Goal: Task Accomplishment & Management: Manage account settings

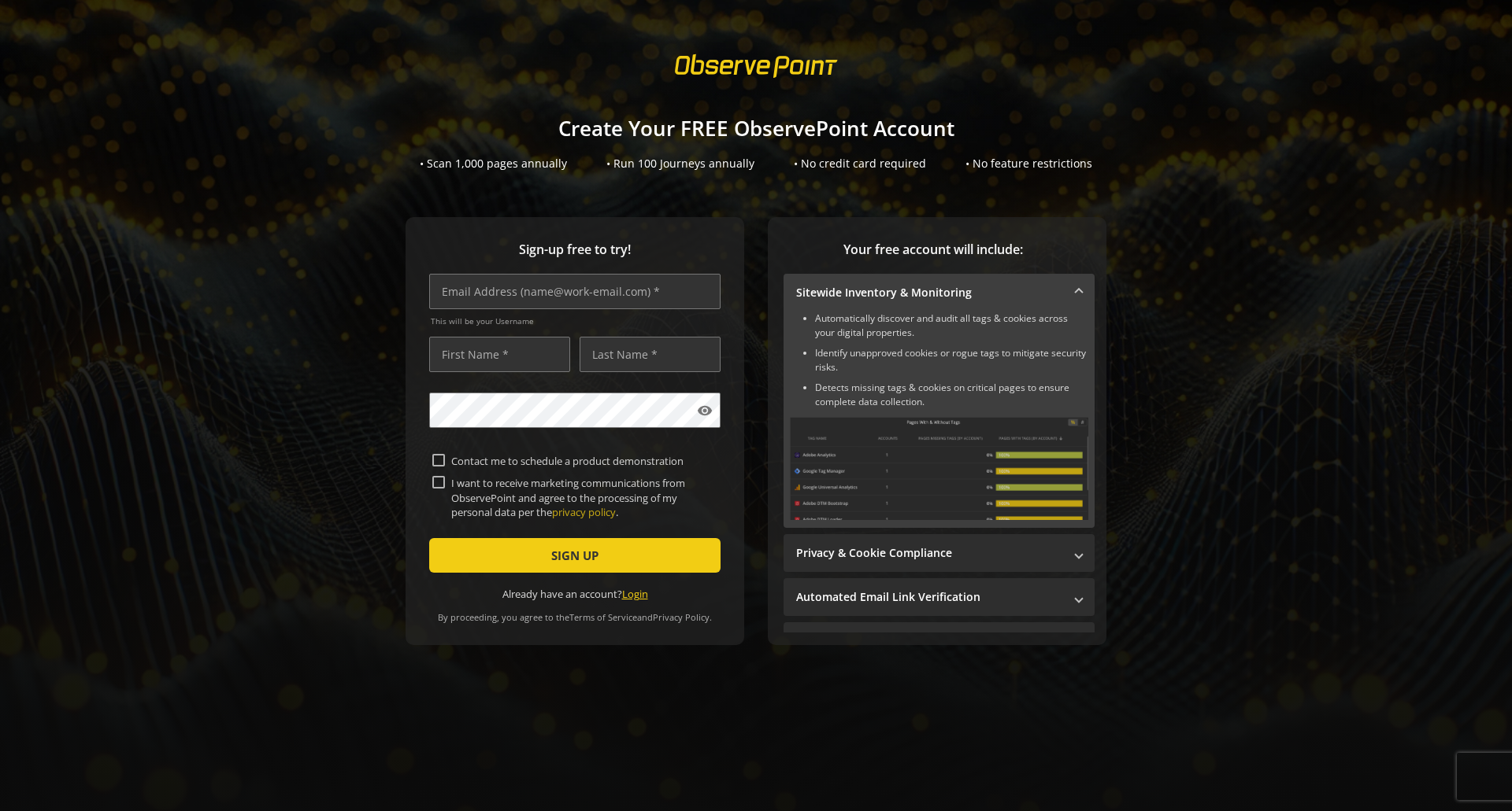
click at [625, 590] on link "Login" at bounding box center [634, 595] width 26 height 14
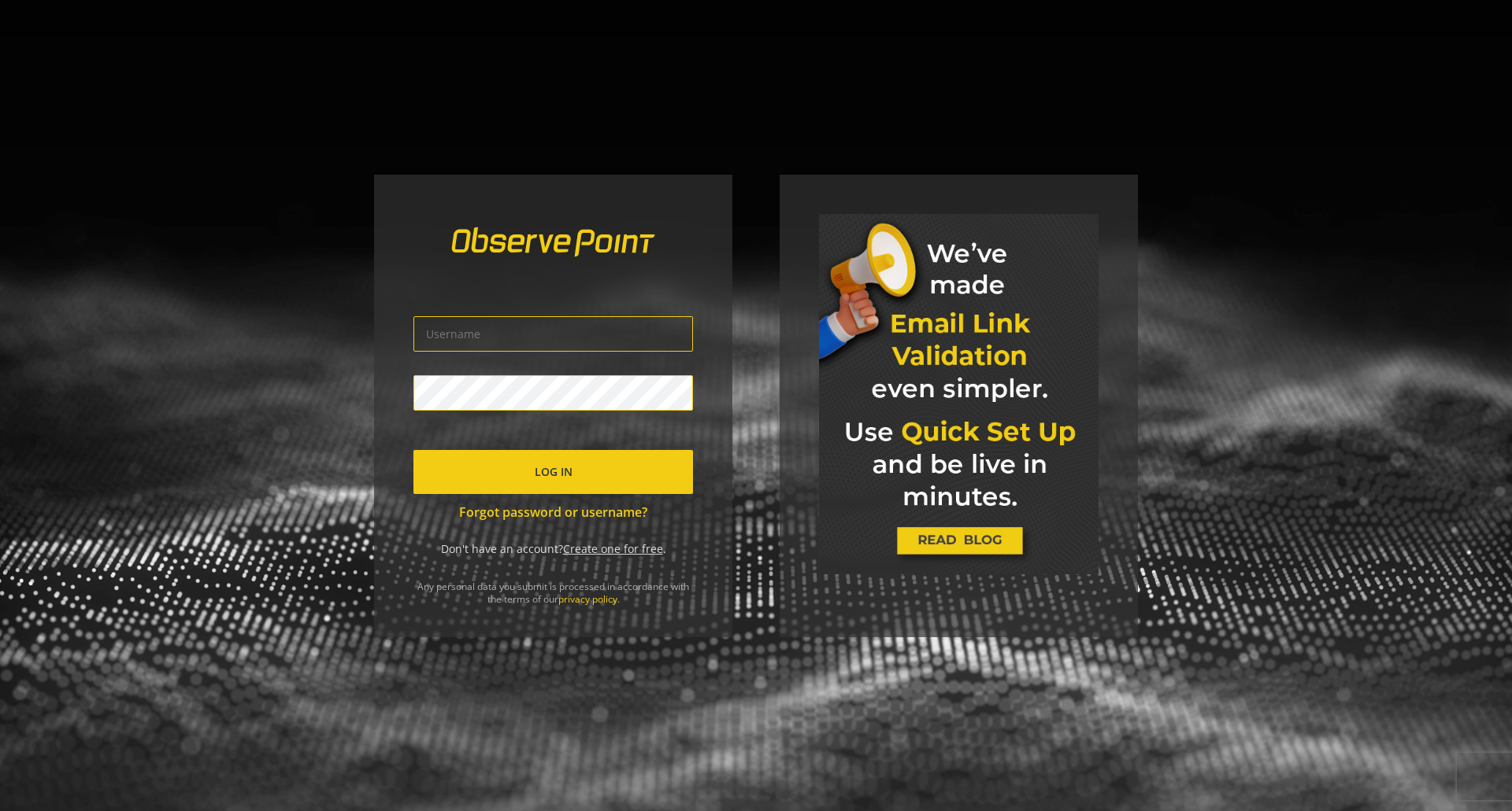
click at [598, 316] on div "Log In Forgot password or username?" at bounding box center [553, 400] width 279 height 245
click at [599, 323] on input "text" at bounding box center [553, 334] width 279 height 36
type input "[PERSON_NAME][EMAIL_ADDRESS][PERSON_NAME][DOMAIN_NAME]"
click button "Log In" at bounding box center [553, 471] width 279 height 44
click at [556, 516] on link "Forgot password or username?" at bounding box center [553, 512] width 279 height 18
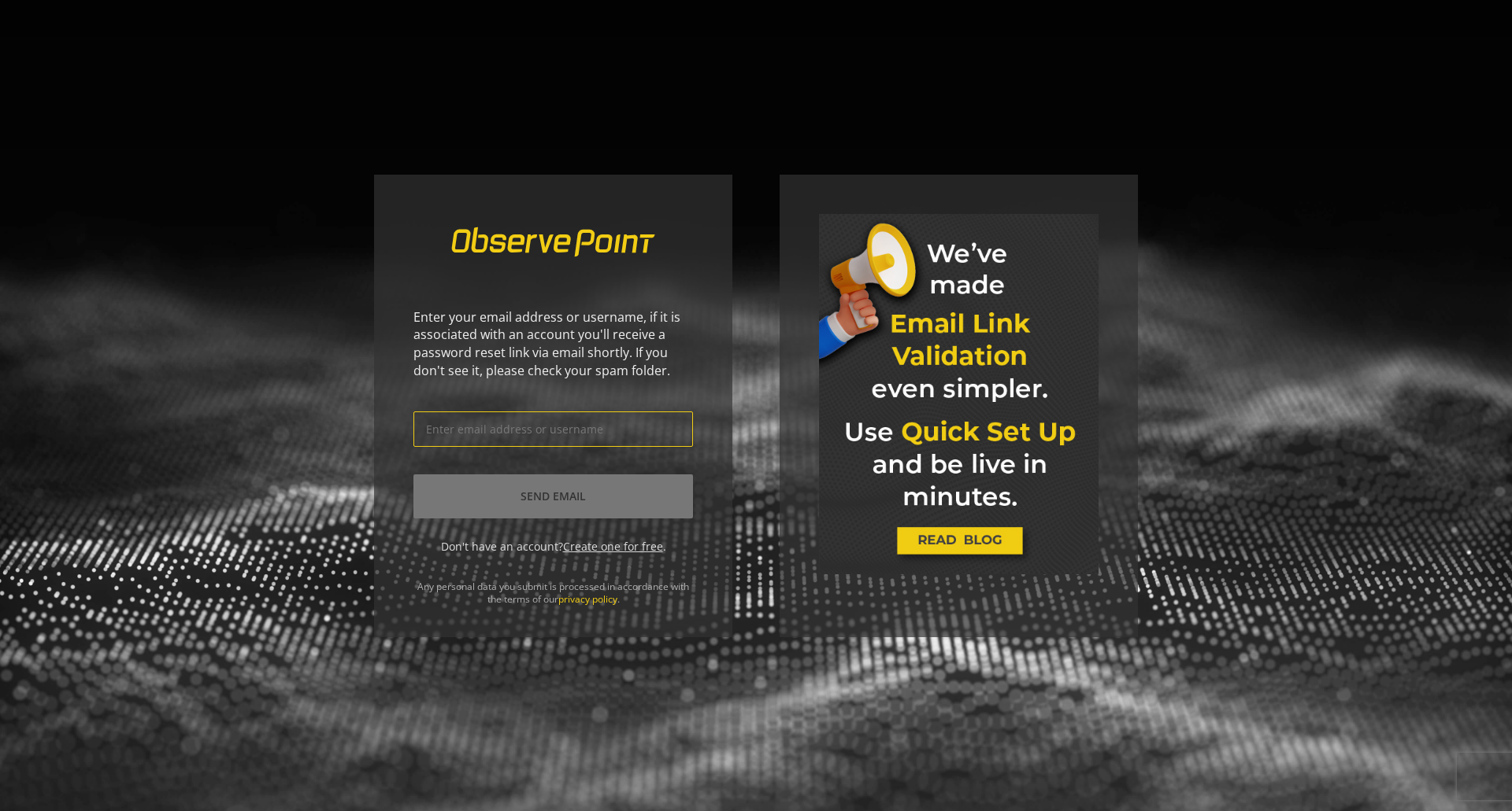
click at [559, 426] on input "text" at bounding box center [553, 429] width 279 height 36
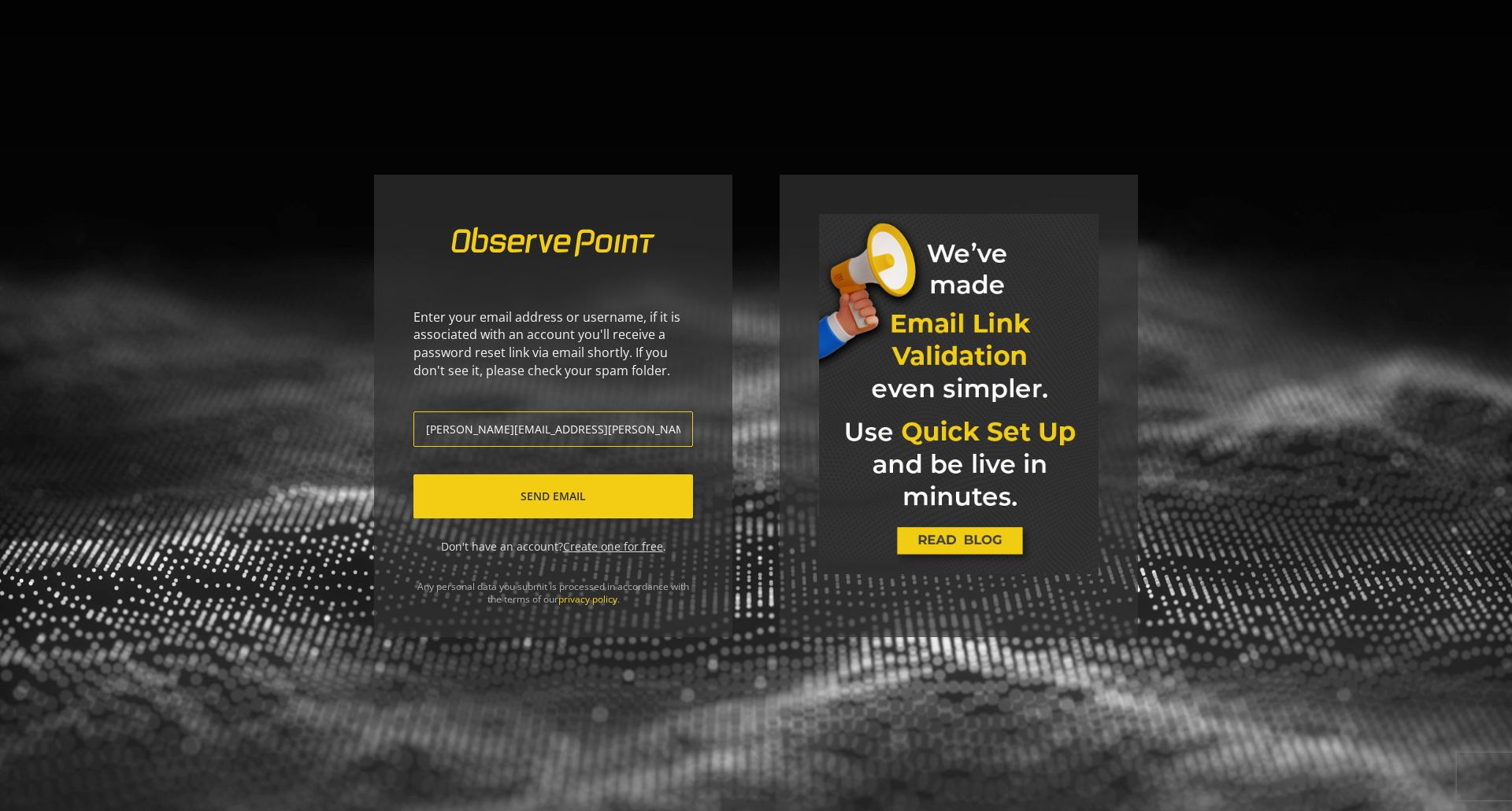
type input "[PERSON_NAME][EMAIL_ADDRESS][PERSON_NAME][DOMAIN_NAME]"
click at [601, 505] on span "submit" at bounding box center [553, 496] width 279 height 38
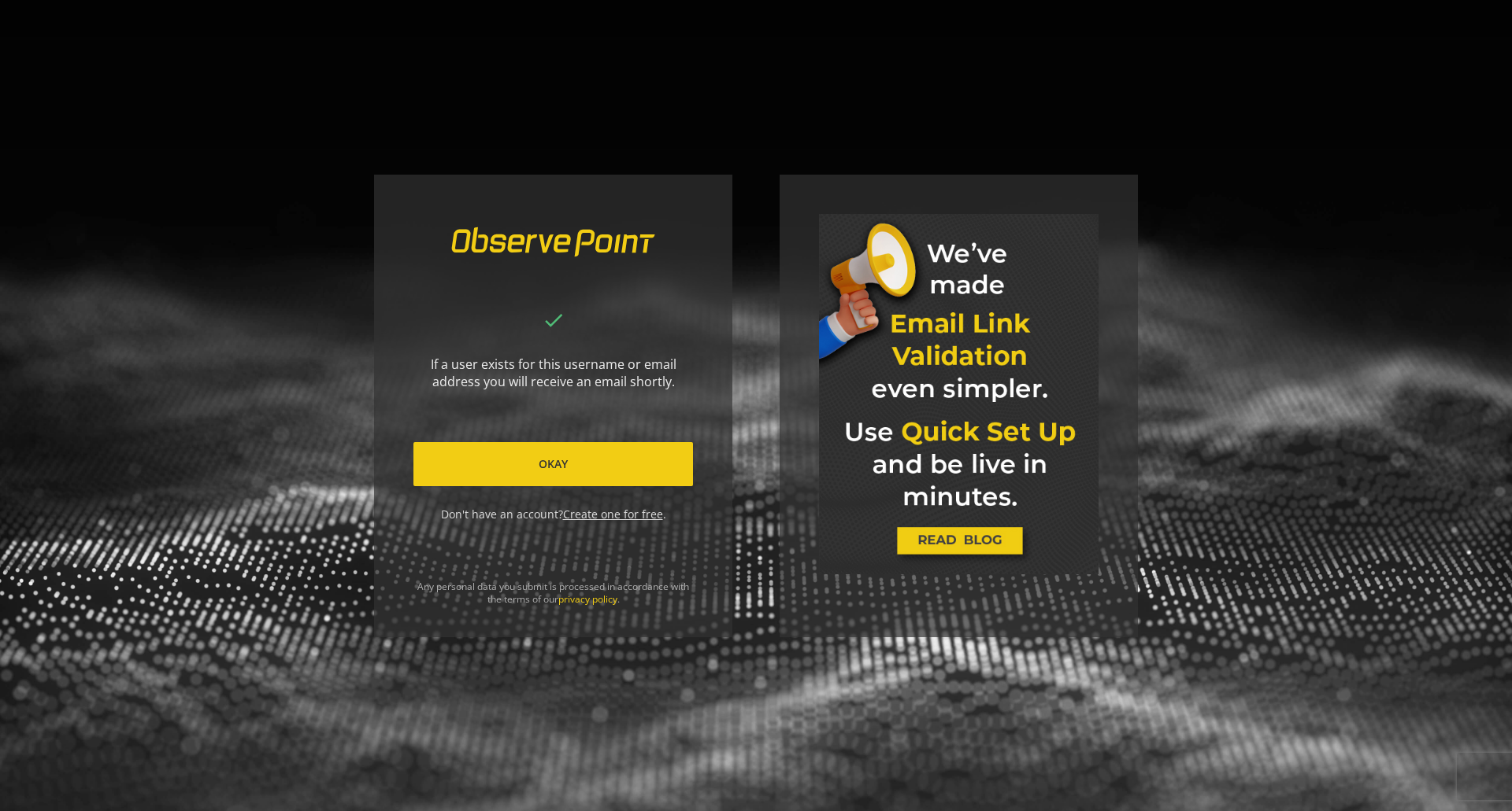
click at [574, 452] on span at bounding box center [553, 464] width 279 height 38
